Goal: Task Accomplishment & Management: Manage account settings

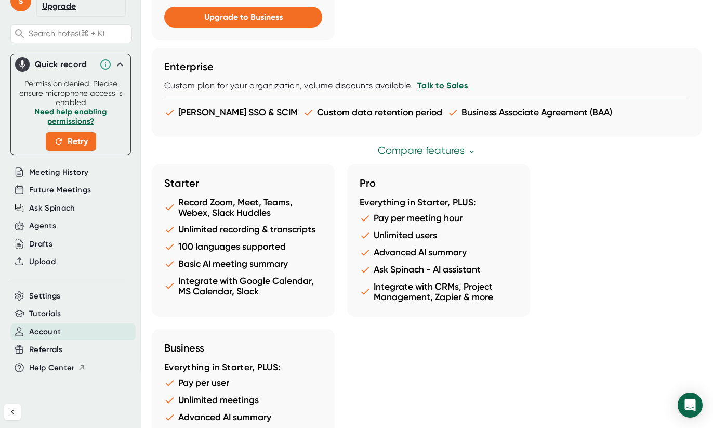
scroll to position [990, 0]
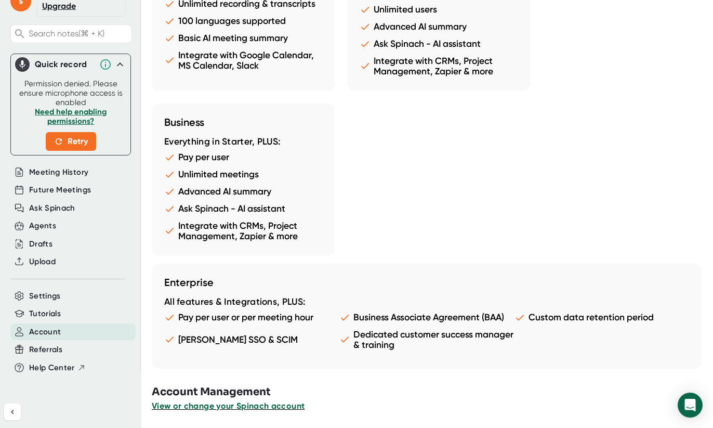
click at [238, 407] on span "View or change your Spinach account" at bounding box center [228, 406] width 153 height 10
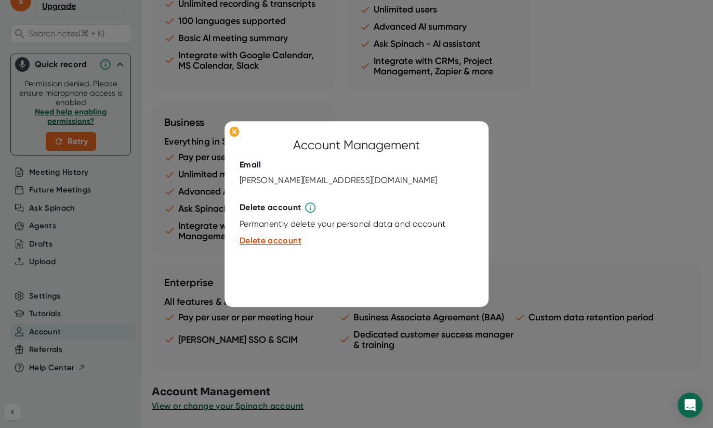
click at [181, 229] on div at bounding box center [356, 214] width 713 height 428
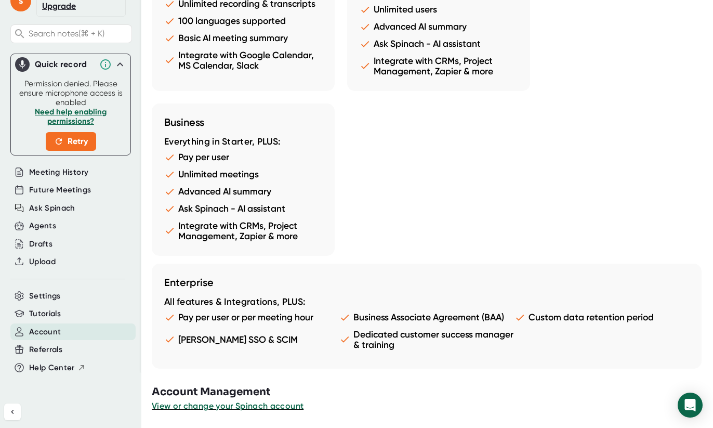
click at [245, 414] on div at bounding box center [432, 420] width 561 height 16
click at [246, 411] on button "View or change your Spinach account" at bounding box center [228, 406] width 152 height 12
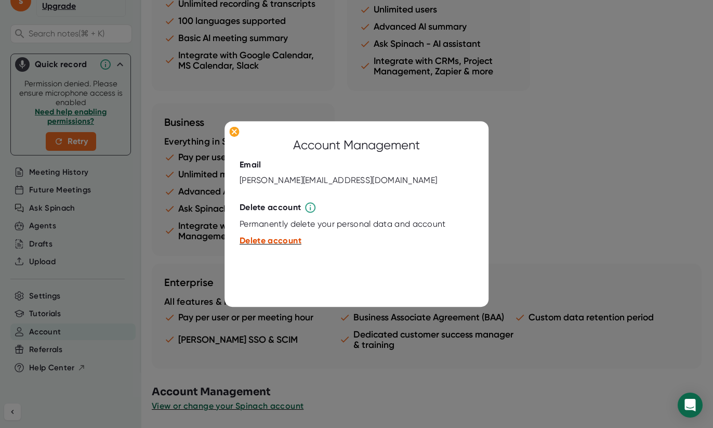
click at [273, 240] on span "Delete account" at bounding box center [271, 241] width 62 height 10
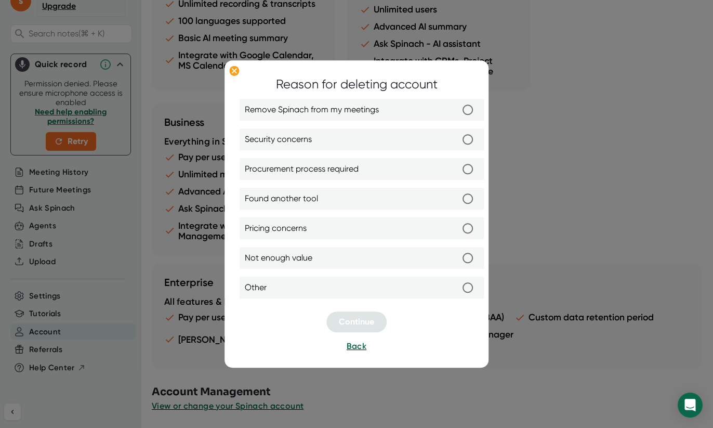
click at [322, 109] on span "Remove Spinach from my meetings" at bounding box center [312, 110] width 134 height 12
click at [457, 109] on input "Remove Spinach from my meetings" at bounding box center [468, 110] width 22 height 22
radio input "true"
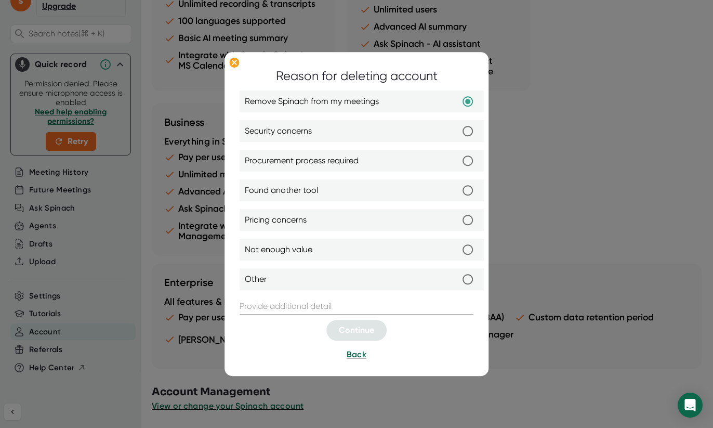
click at [313, 197] on span "Found another tool" at bounding box center [281, 191] width 73 height 12
click at [457, 197] on input "Found another tool" at bounding box center [468, 191] width 22 height 22
radio input "true"
click at [411, 120] on div at bounding box center [357, 117] width 234 height 5
click at [413, 107] on label "Remove Spinach from my meetings" at bounding box center [362, 102] width 234 height 22
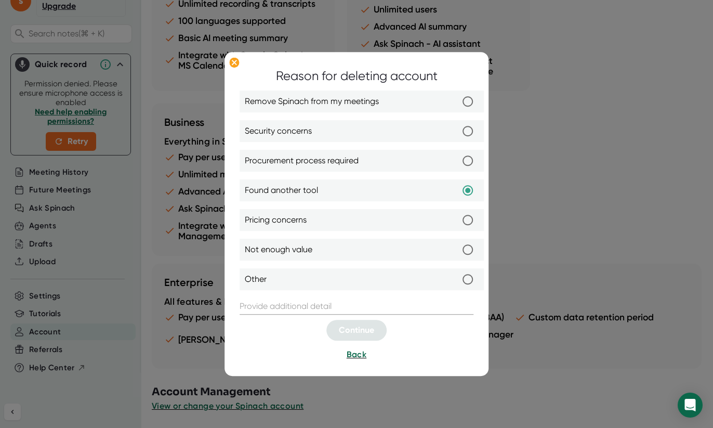
click at [457, 107] on input "Remove Spinach from my meetings" at bounding box center [468, 102] width 22 height 22
radio input "true"
click at [321, 306] on input "text" at bounding box center [357, 306] width 234 height 17
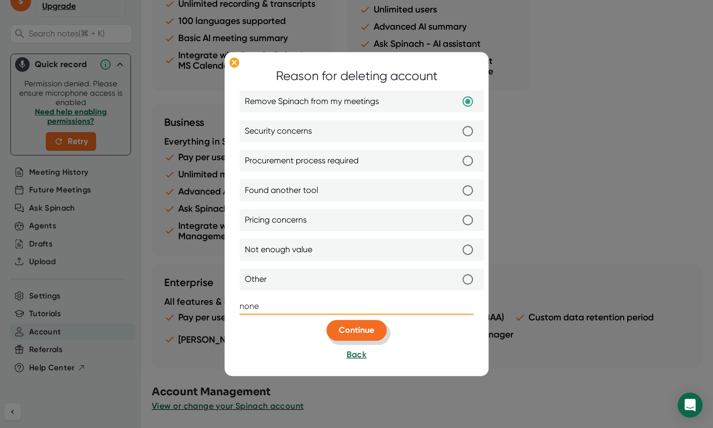
type input "none"
click at [346, 321] on button "Continue" at bounding box center [356, 330] width 60 height 21
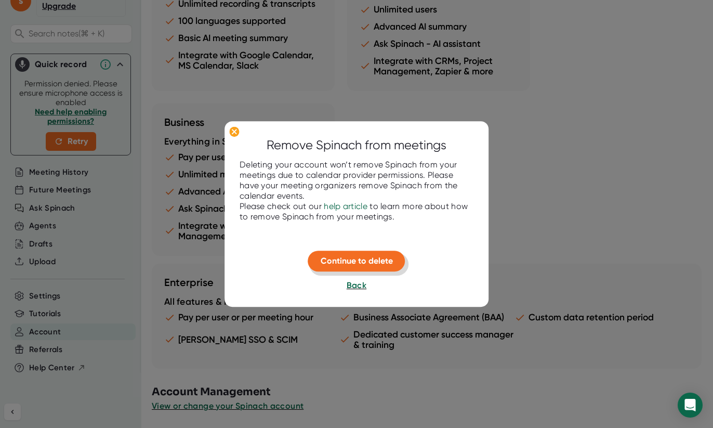
click at [338, 260] on span "Continue to delete" at bounding box center [357, 261] width 72 height 10
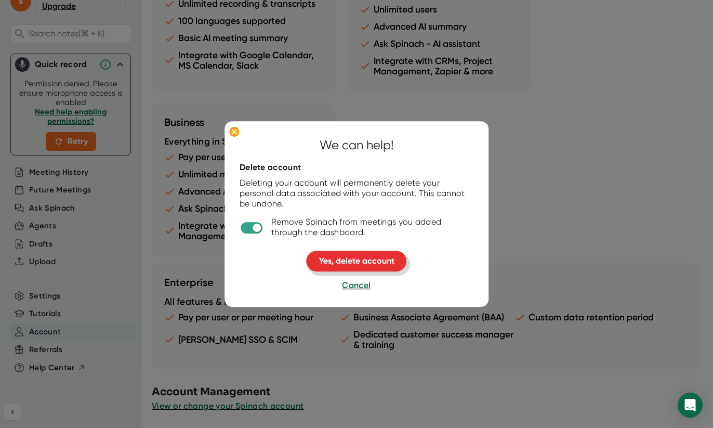
click at [338, 260] on span "Yes, delete account" at bounding box center [356, 261] width 75 height 10
